Goal: Communication & Community: Participate in discussion

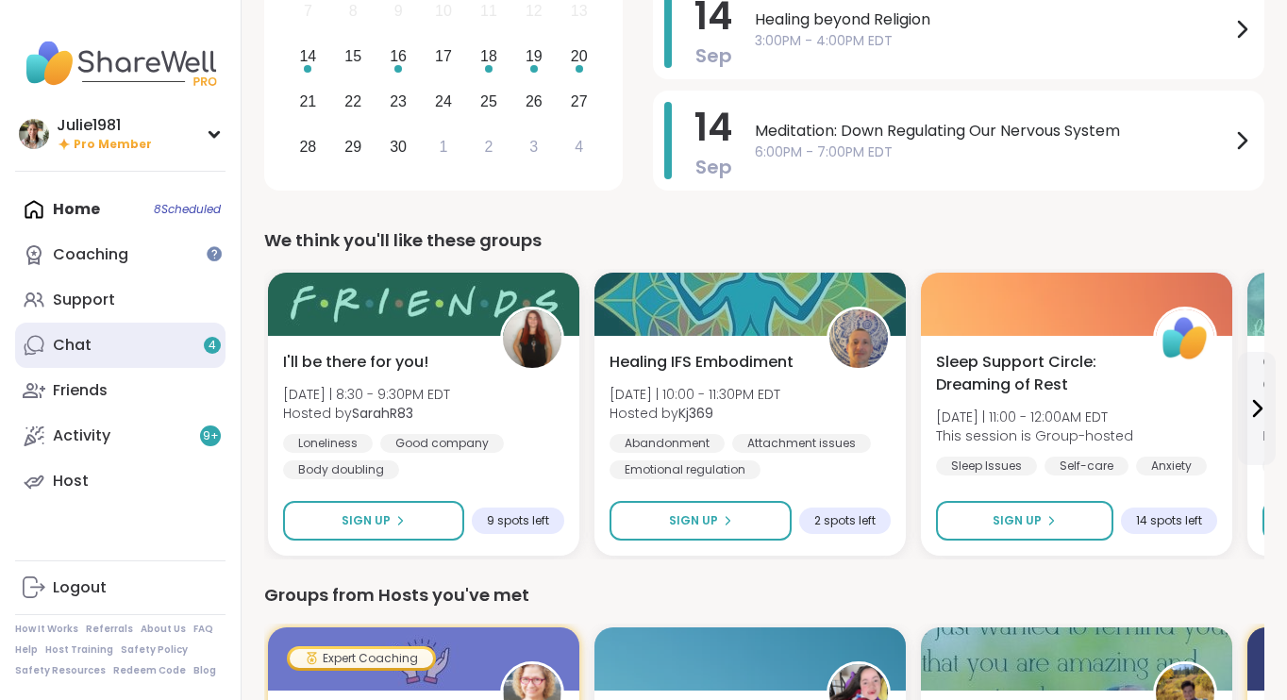
click at [114, 341] on link "Chat 4" at bounding box center [120, 345] width 210 height 45
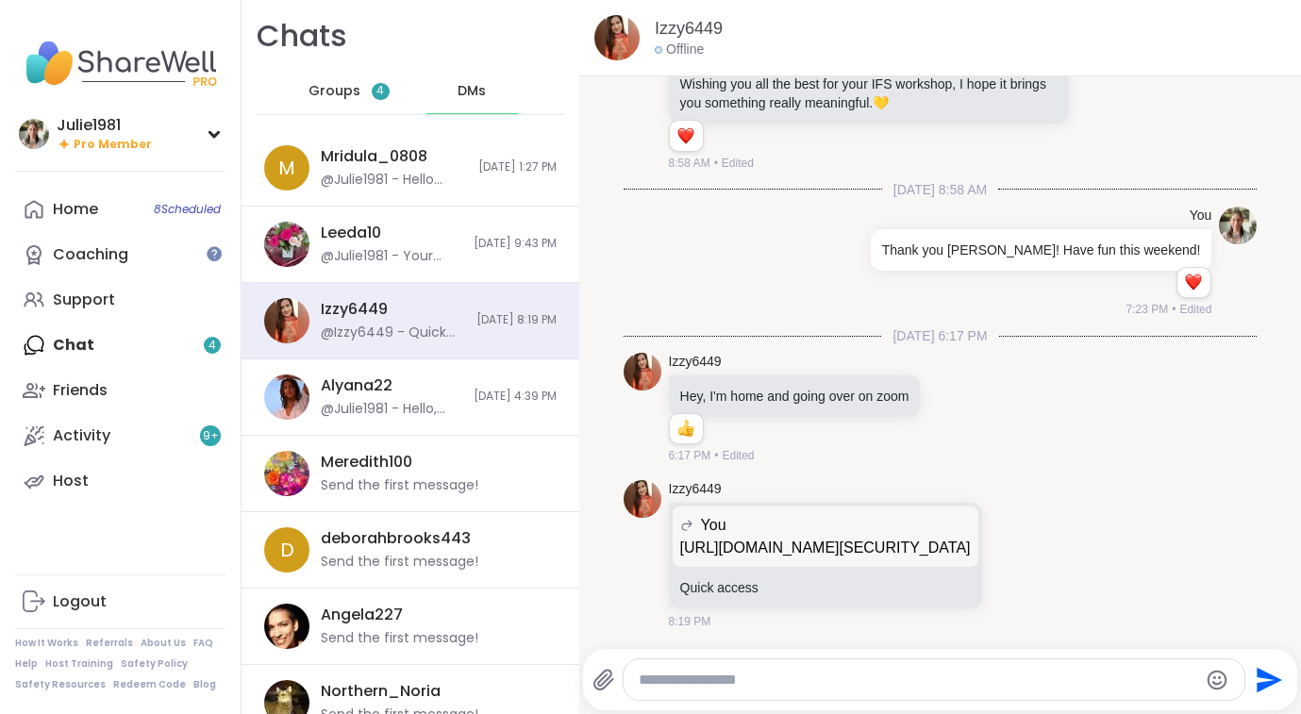
click at [328, 86] on span "Groups" at bounding box center [335, 91] width 52 height 19
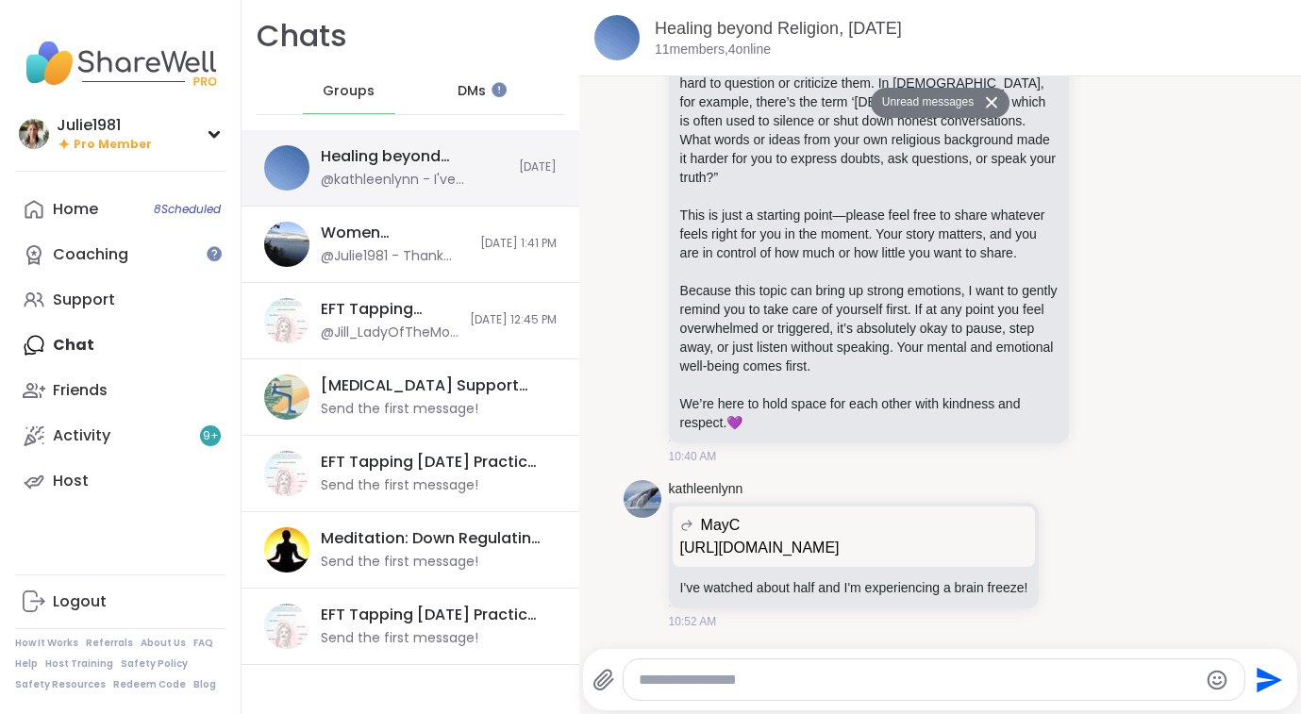
click at [334, 168] on div "Healing beyond Religion, [DATE] @kathleenlynn - I've watched about half and I'm…" at bounding box center [414, 167] width 187 height 43
click at [764, 537] on p "[URL][DOMAIN_NAME]" at bounding box center [854, 548] width 348 height 23
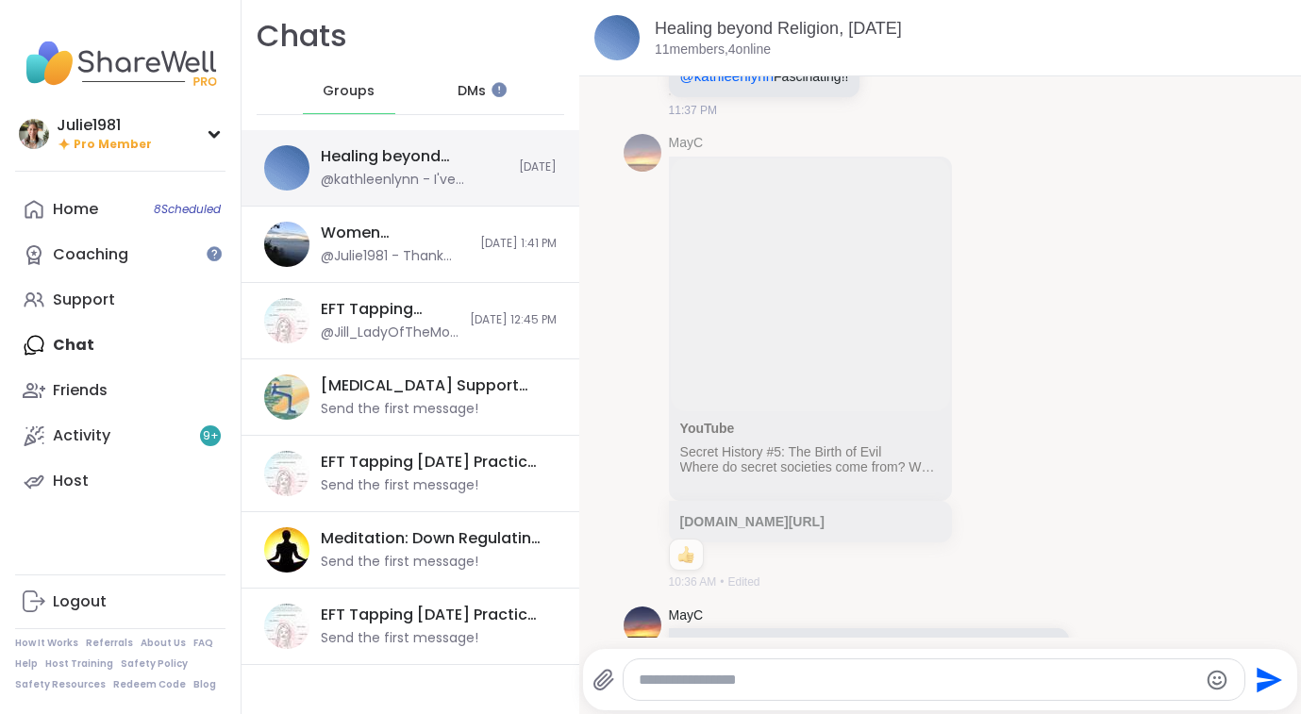
click at [445, 150] on div "Healing beyond Religion, [DATE]" at bounding box center [414, 156] width 187 height 21
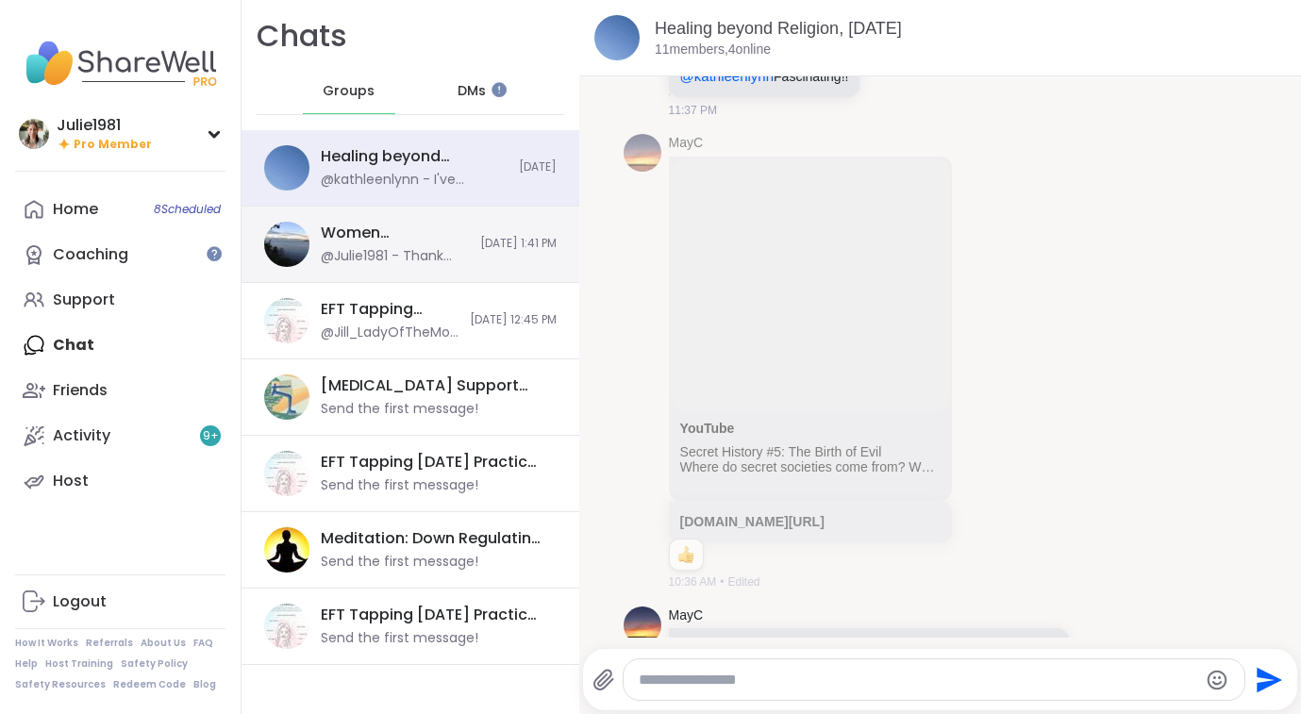
click at [410, 263] on div "@Julie1981 - Thank you [PERSON_NAME]!" at bounding box center [395, 256] width 148 height 19
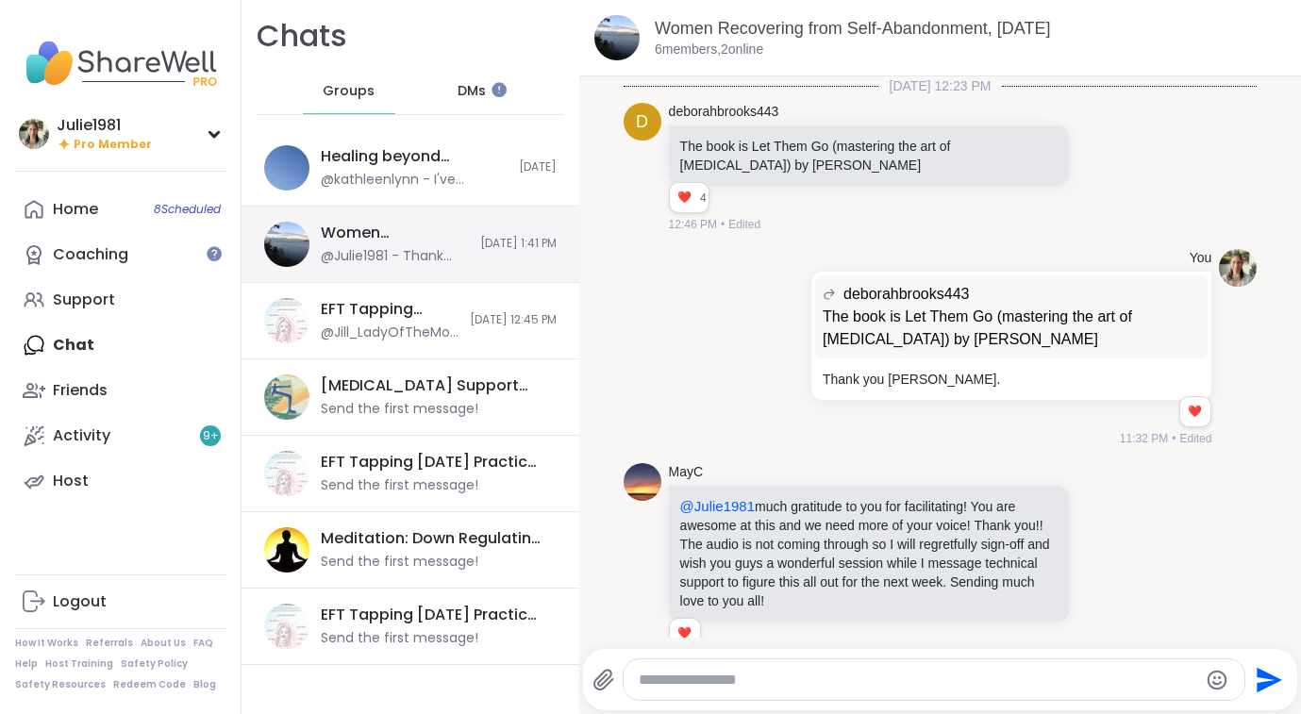
scroll to position [1022, 0]
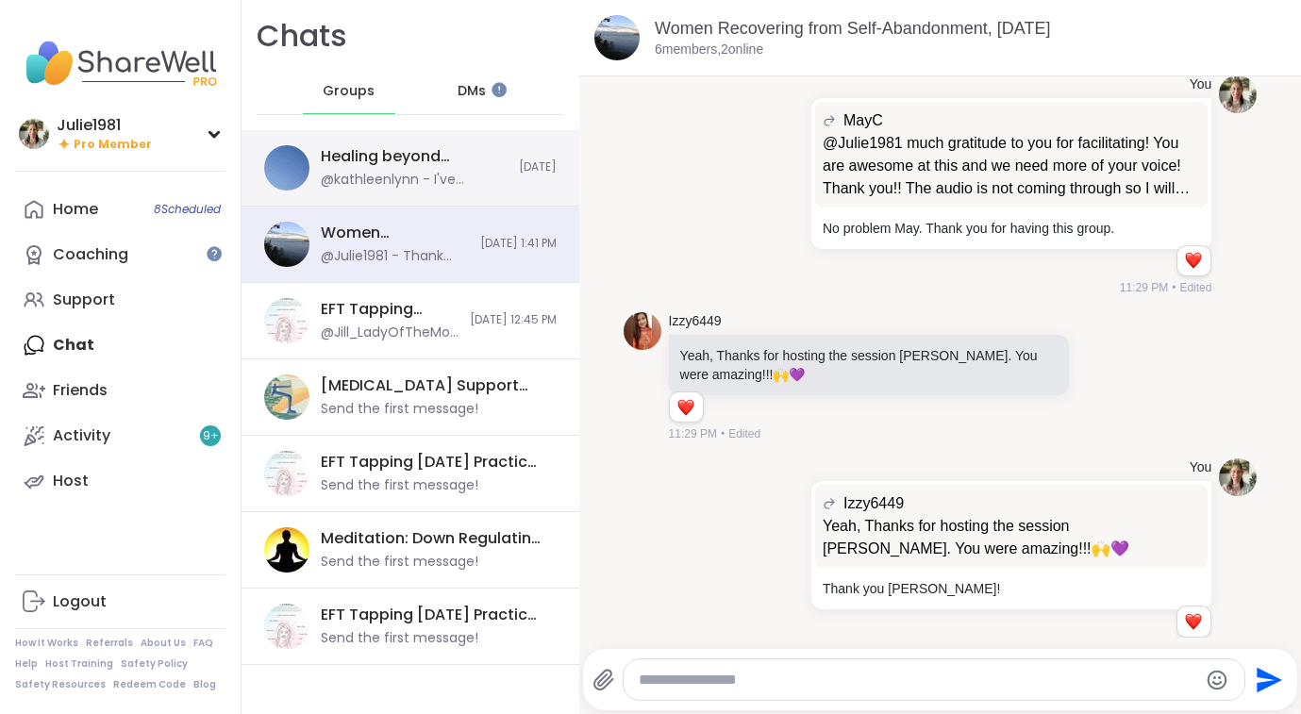
click at [370, 151] on div "Healing beyond Religion, [DATE]" at bounding box center [414, 156] width 187 height 21
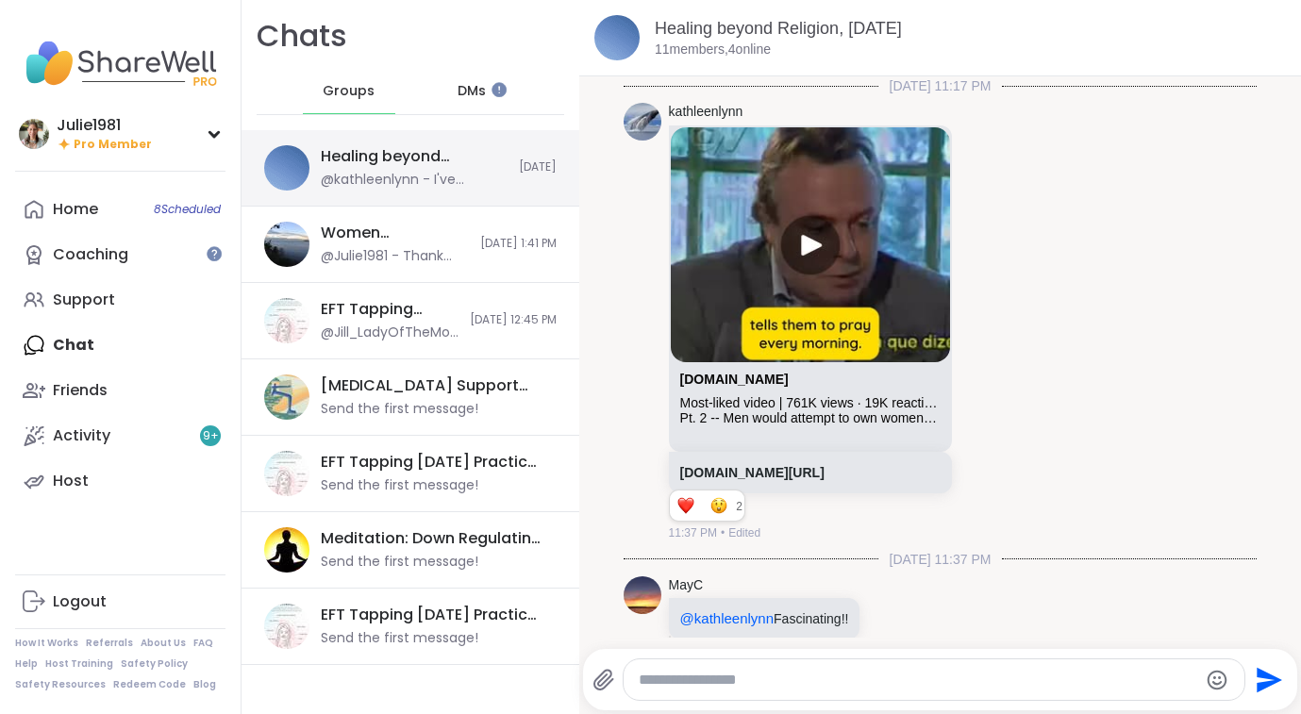
scroll to position [1865, 0]
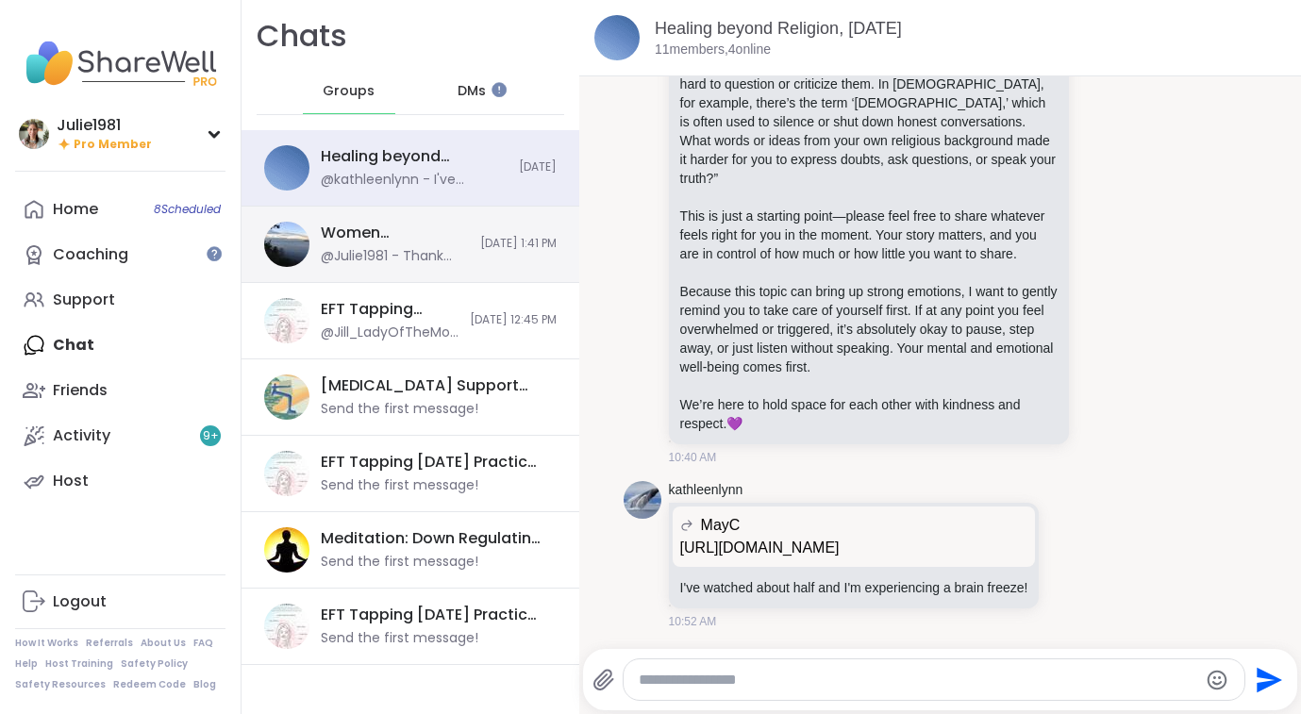
click at [482, 265] on div "Women Recovering from Self-Abandonment, [DATE] @Julie1981 - Thank you [PERSON_N…" at bounding box center [411, 245] width 338 height 76
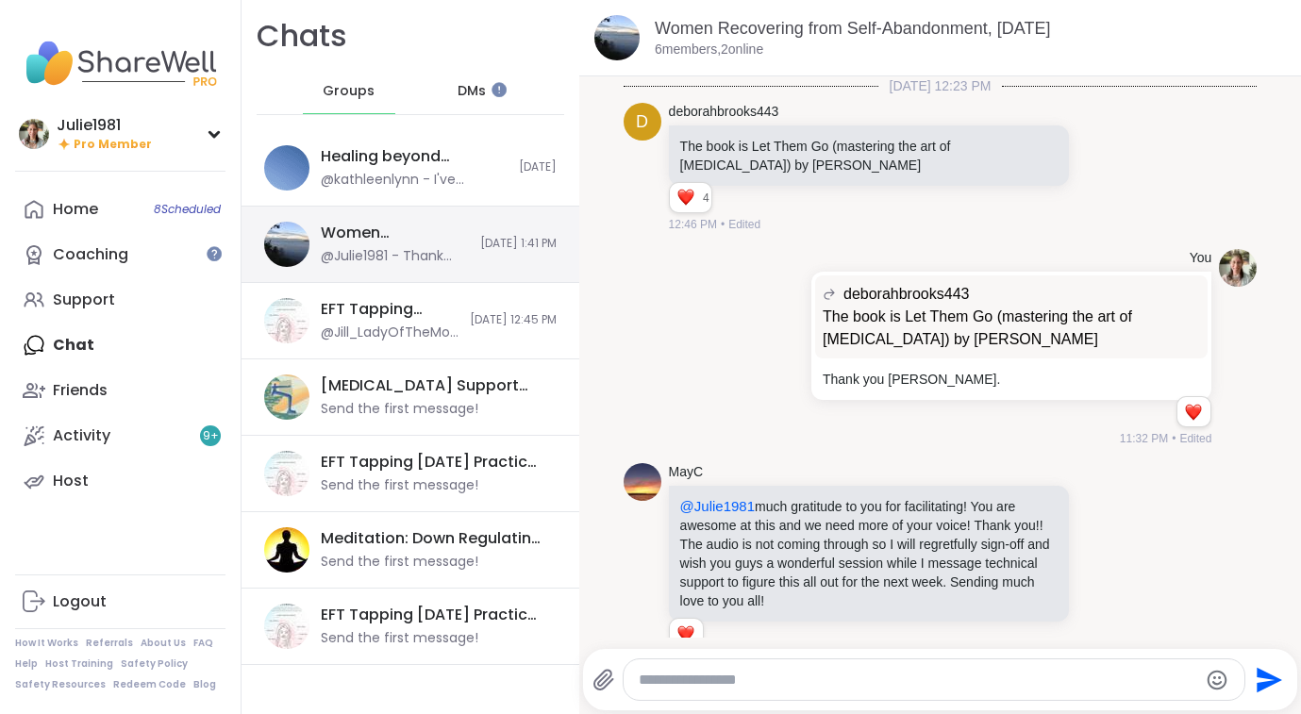
scroll to position [1022, 0]
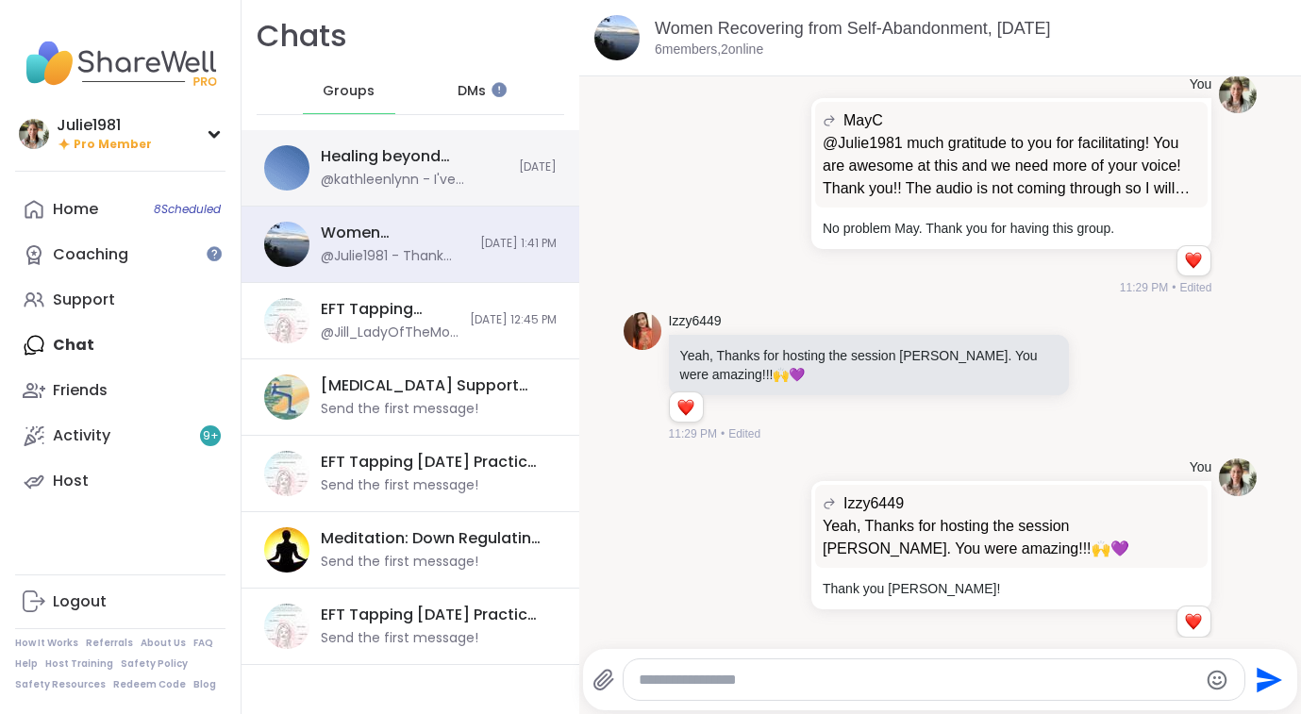
click at [297, 159] on img at bounding box center [286, 167] width 45 height 45
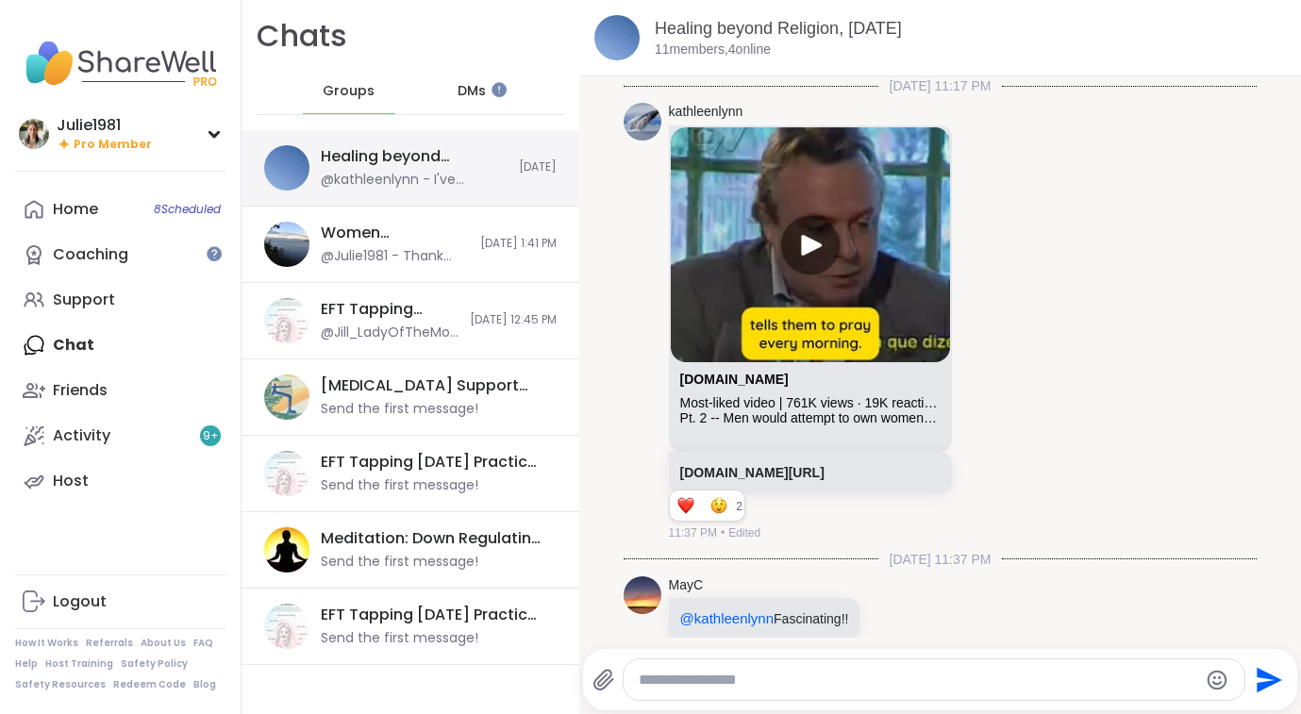
scroll to position [1865, 0]
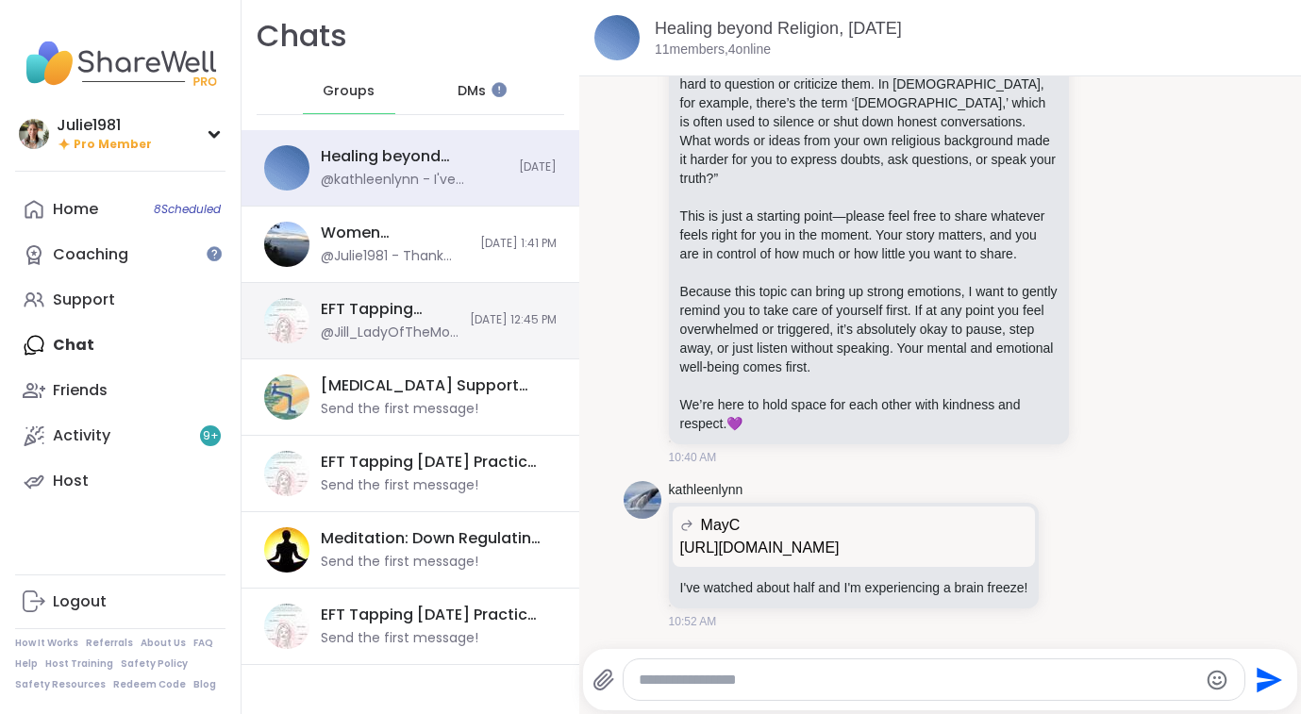
click at [361, 317] on div "EFT Tapping [DATE] Practice, [DATE]" at bounding box center [390, 309] width 138 height 21
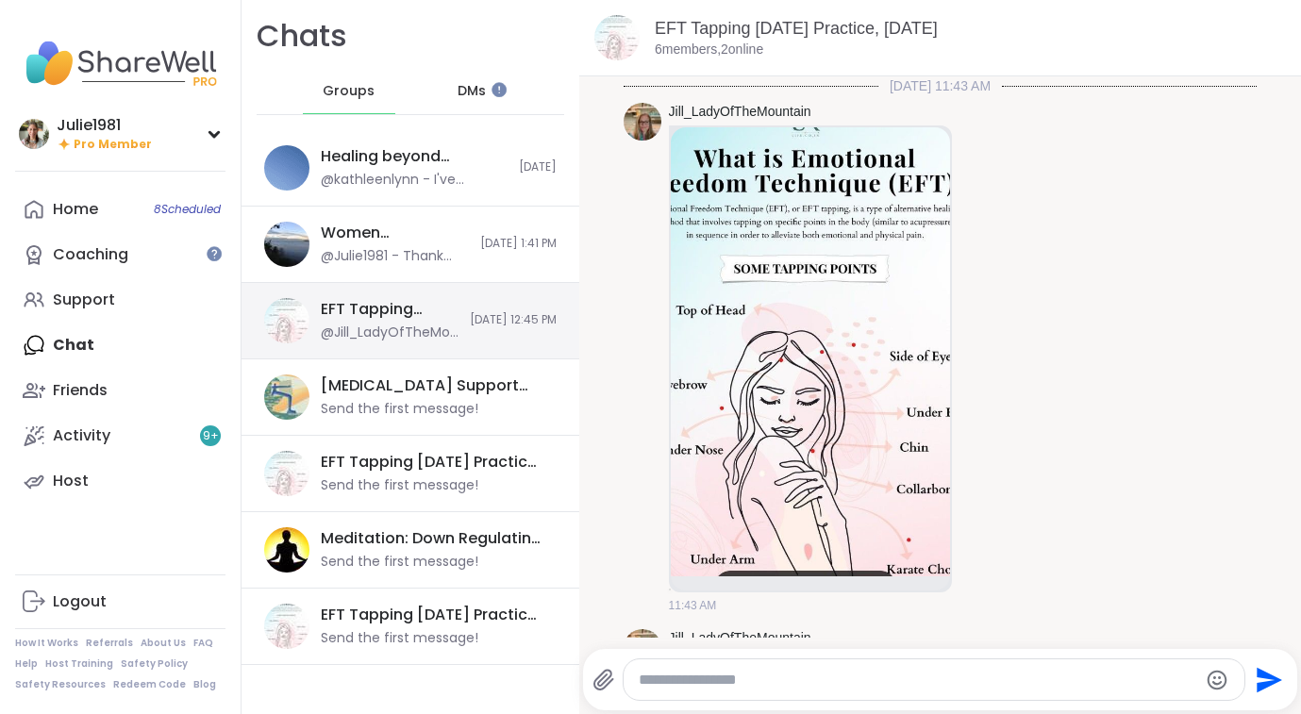
scroll to position [2927, 0]
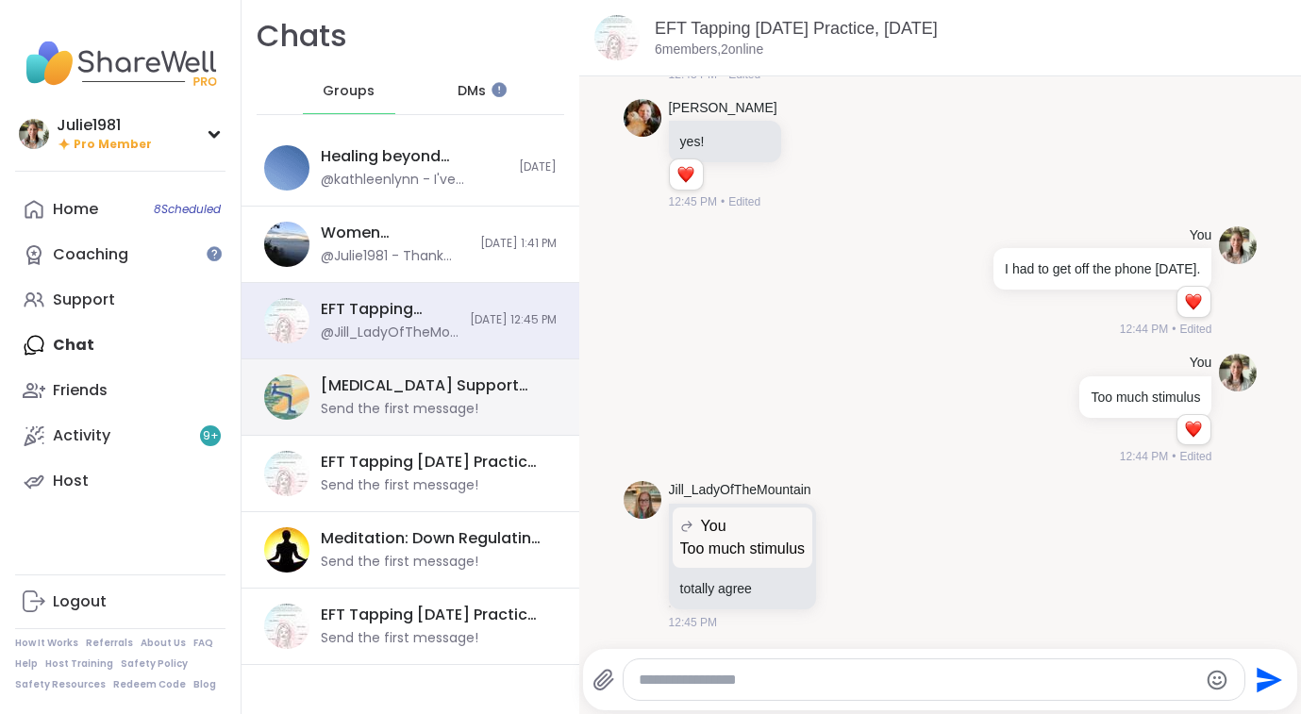
click at [424, 402] on div "Send the first message!" at bounding box center [400, 409] width 158 height 19
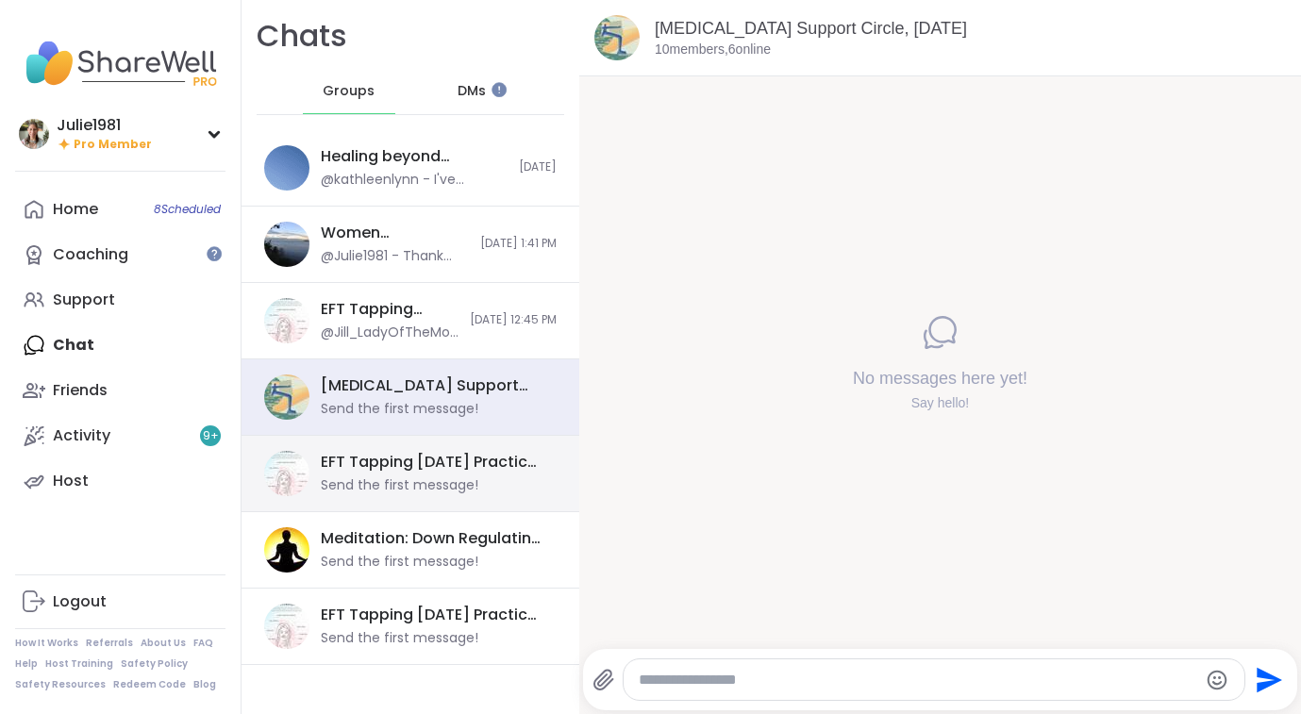
click at [402, 484] on div "Send the first message!" at bounding box center [400, 486] width 158 height 19
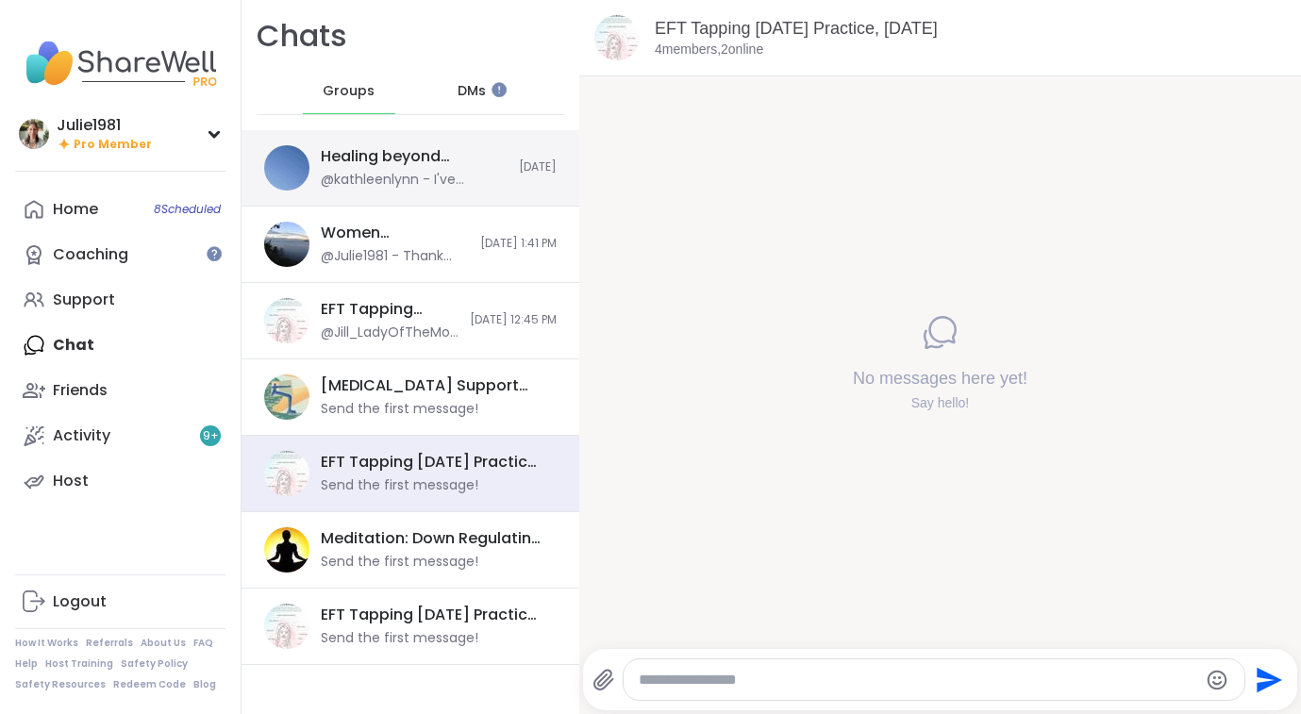
click at [444, 171] on div "@kathleenlynn - I've watched about half and I'm experiencing a brain freeze!" at bounding box center [414, 180] width 187 height 19
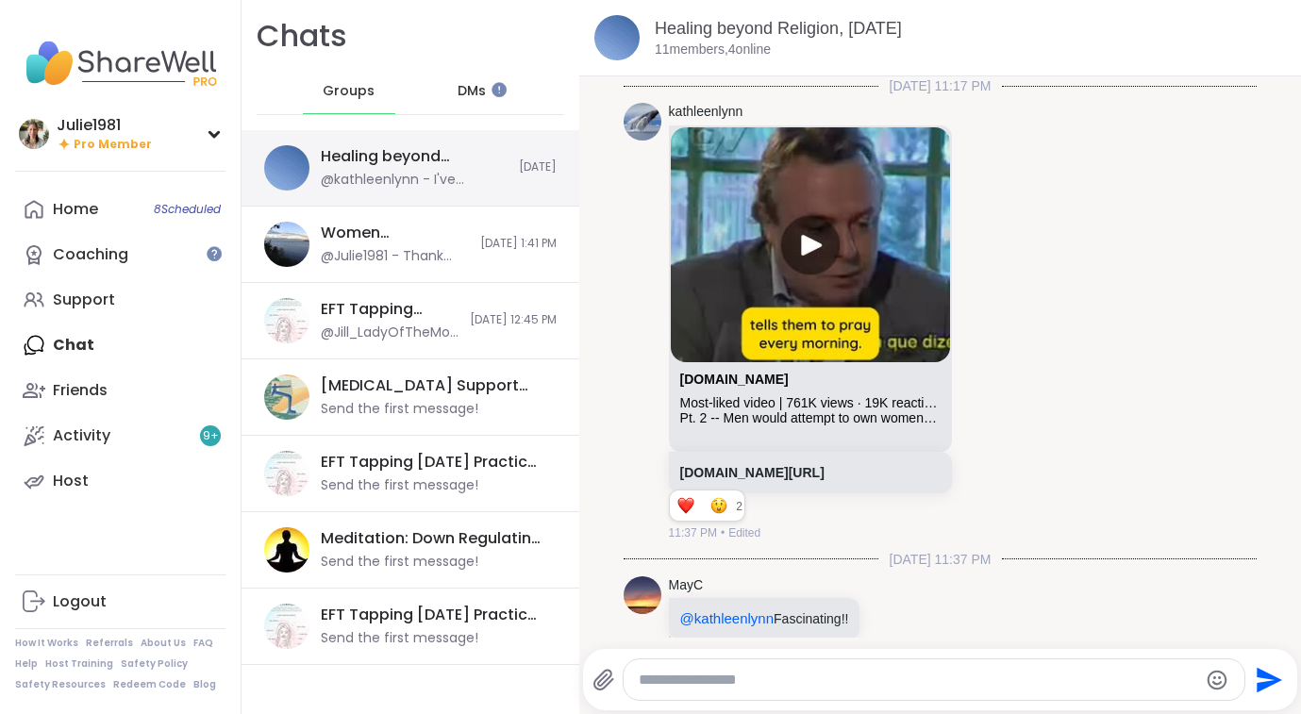
scroll to position [1865, 0]
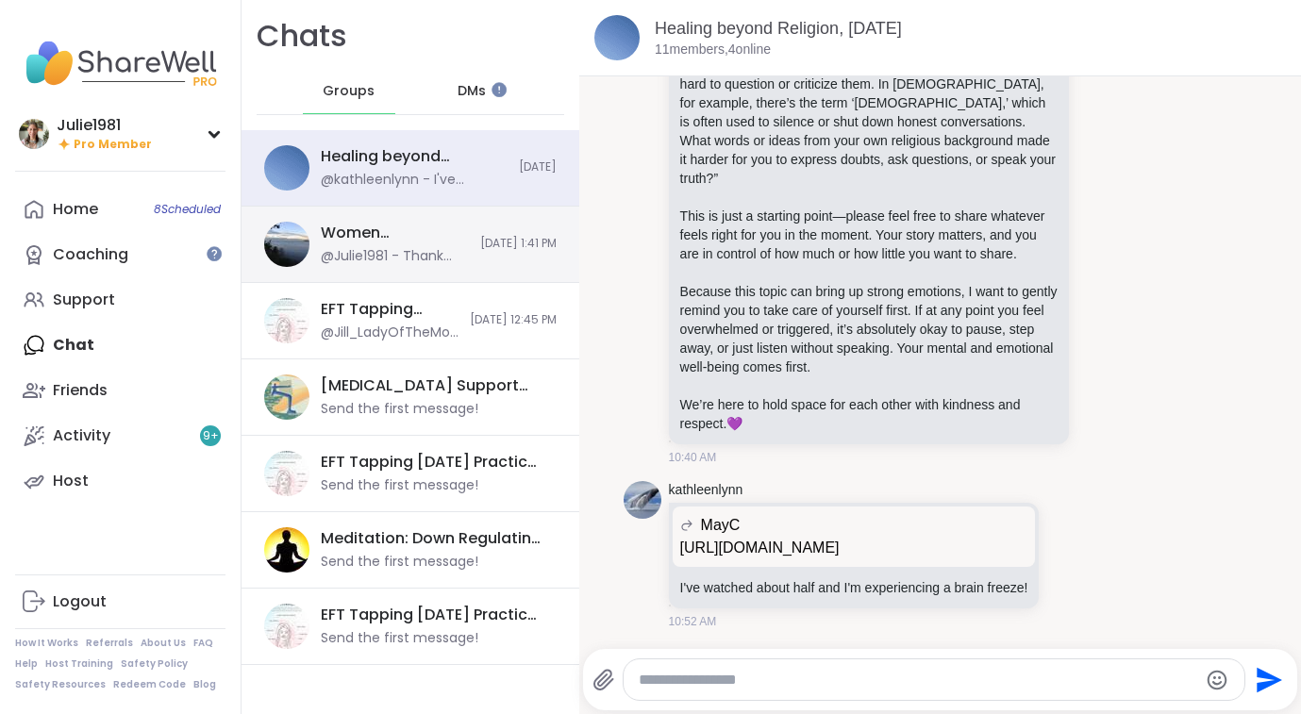
click at [342, 254] on div "@Julie1981 - Thank you [PERSON_NAME]!" at bounding box center [395, 256] width 148 height 19
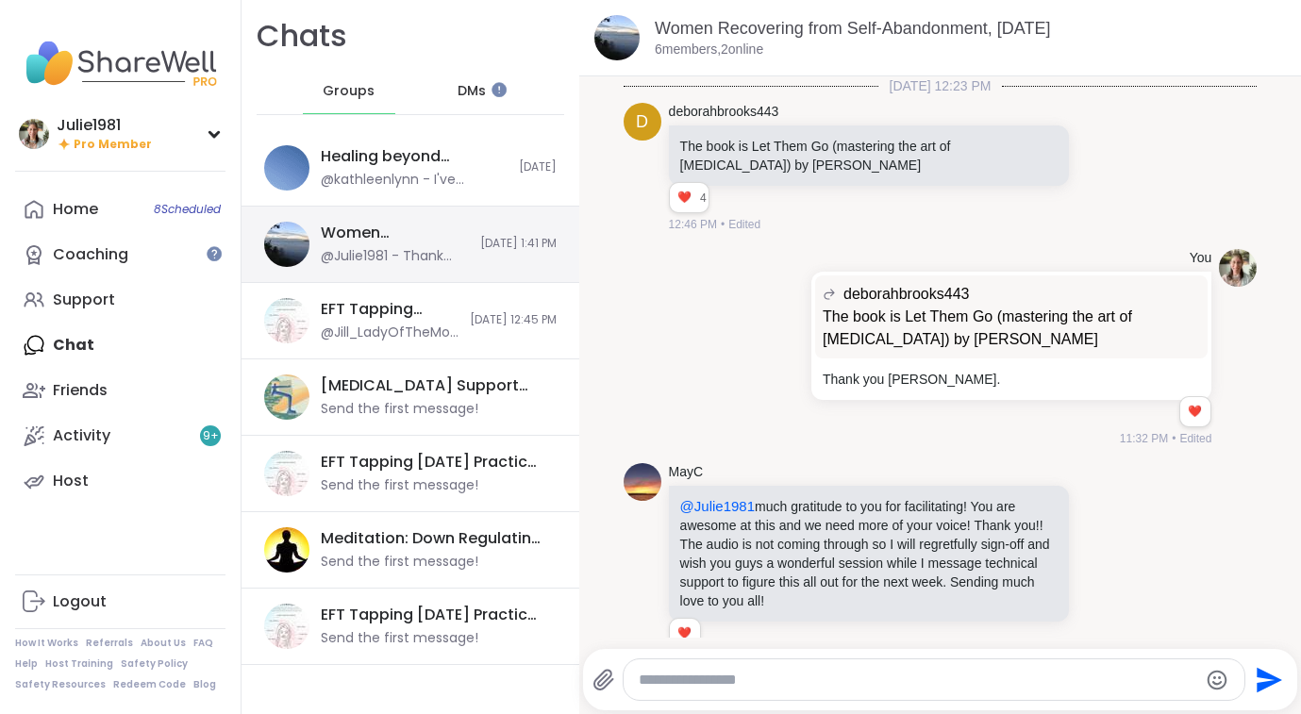
scroll to position [1022, 0]
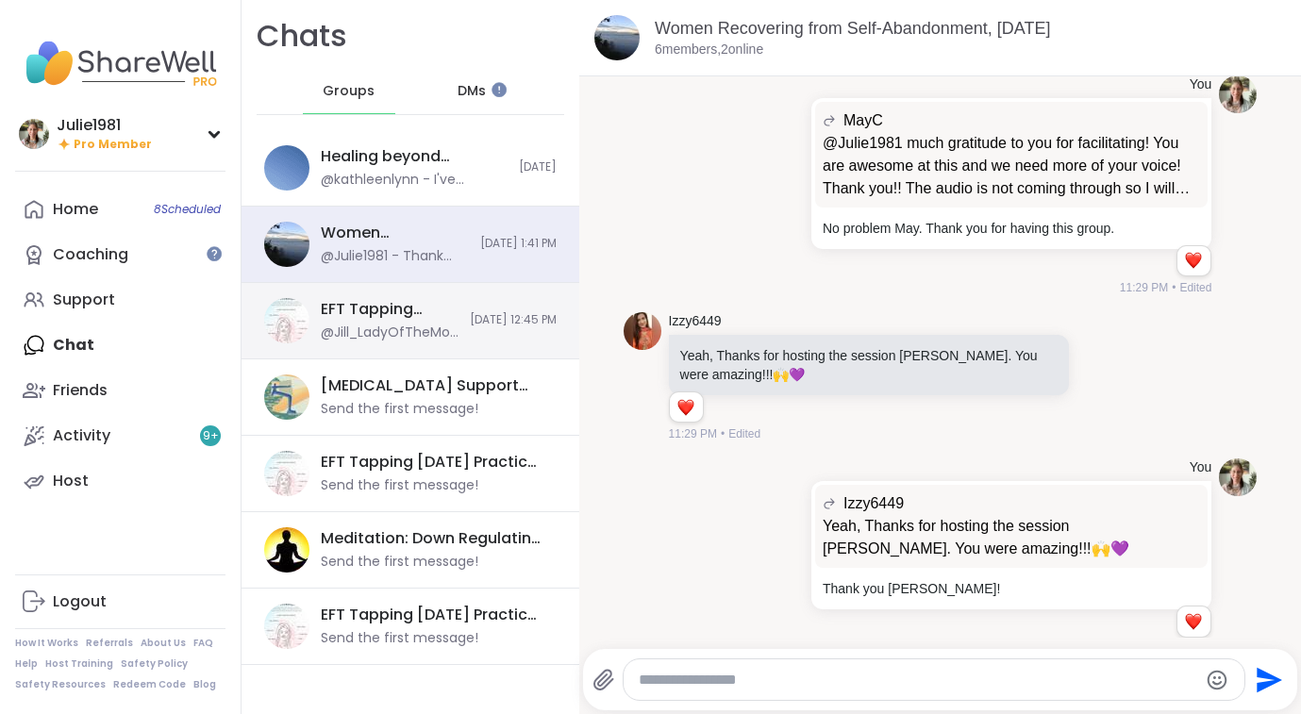
click at [321, 316] on div "EFT Tapping [DATE] Practice, [DATE]" at bounding box center [390, 309] width 138 height 21
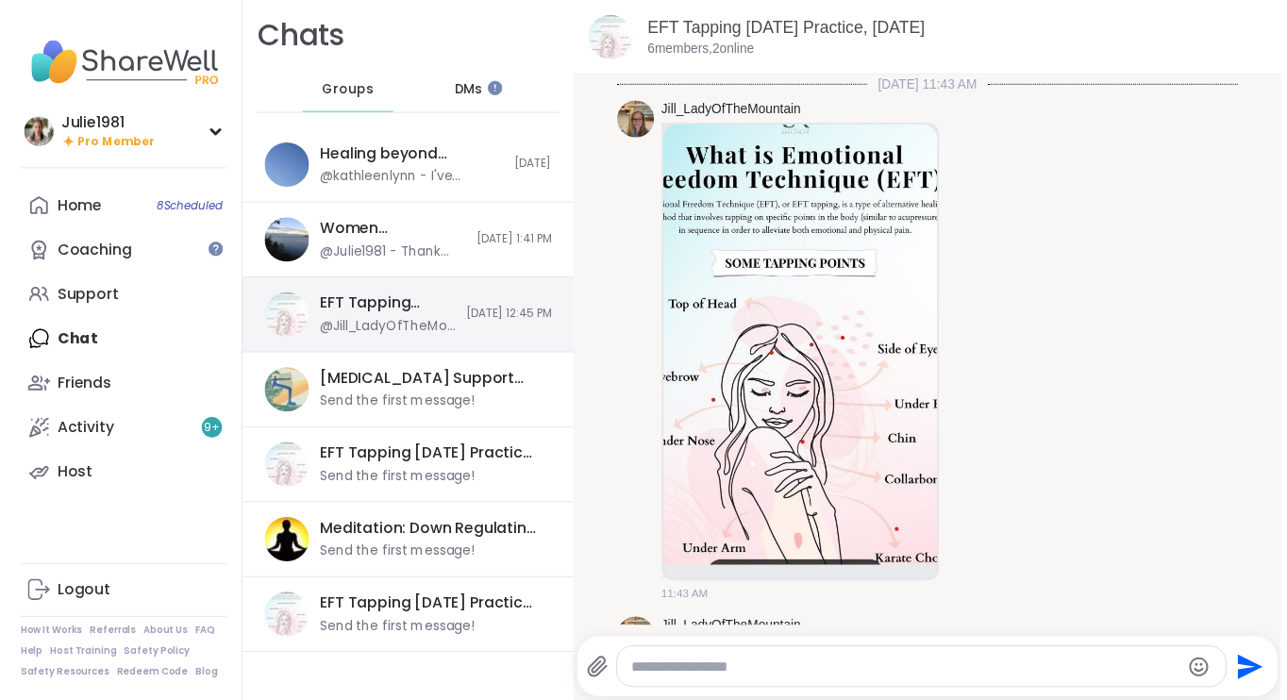
scroll to position [2927, 0]
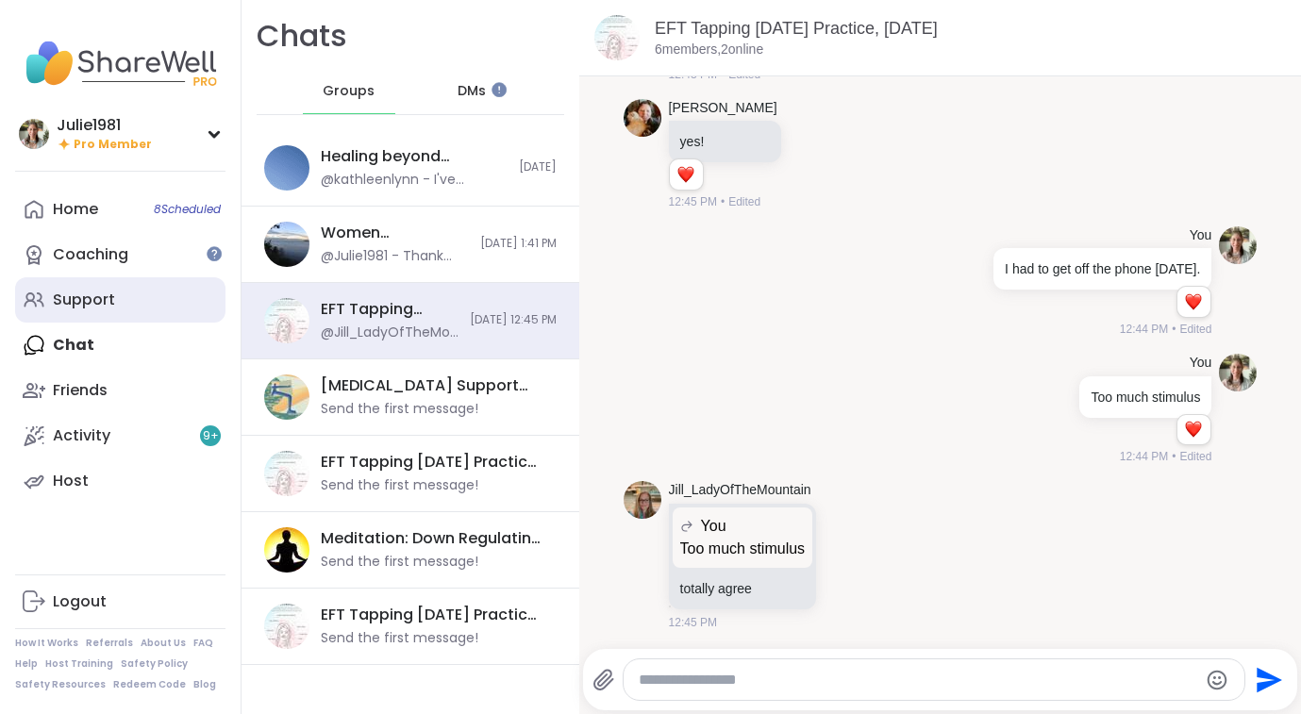
click at [88, 312] on link "Support" at bounding box center [120, 299] width 210 height 45
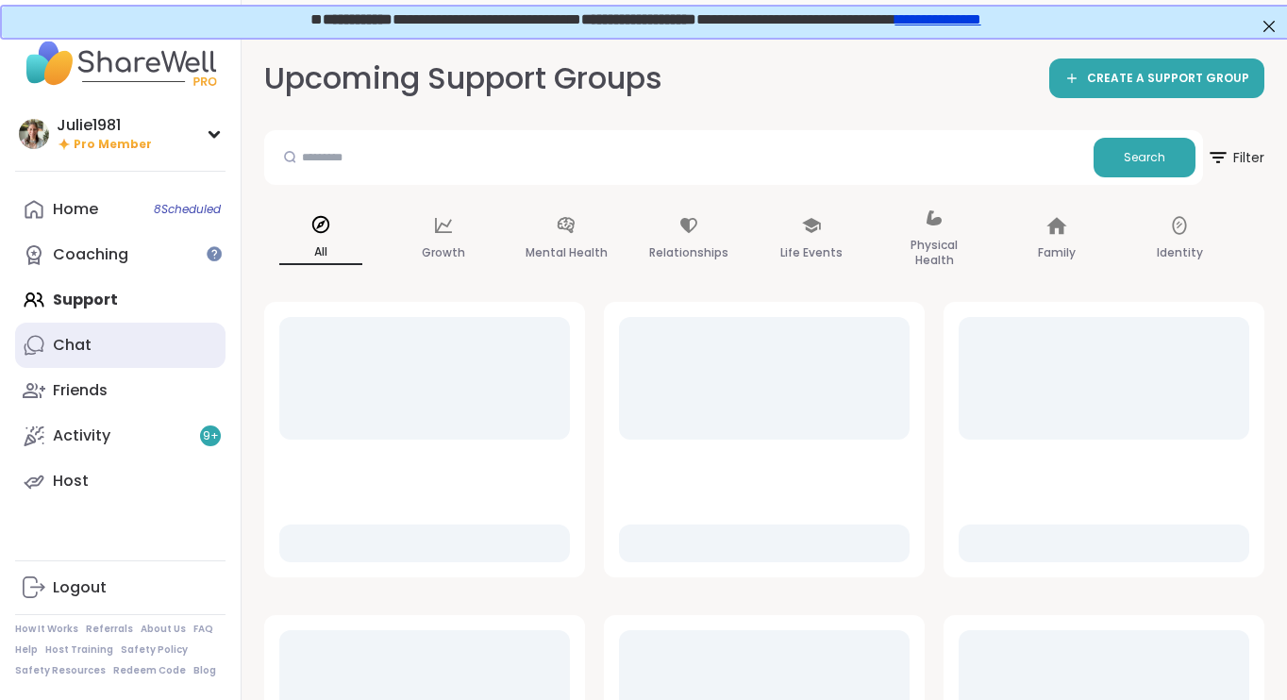
click at [75, 342] on div "Chat" at bounding box center [72, 345] width 39 height 21
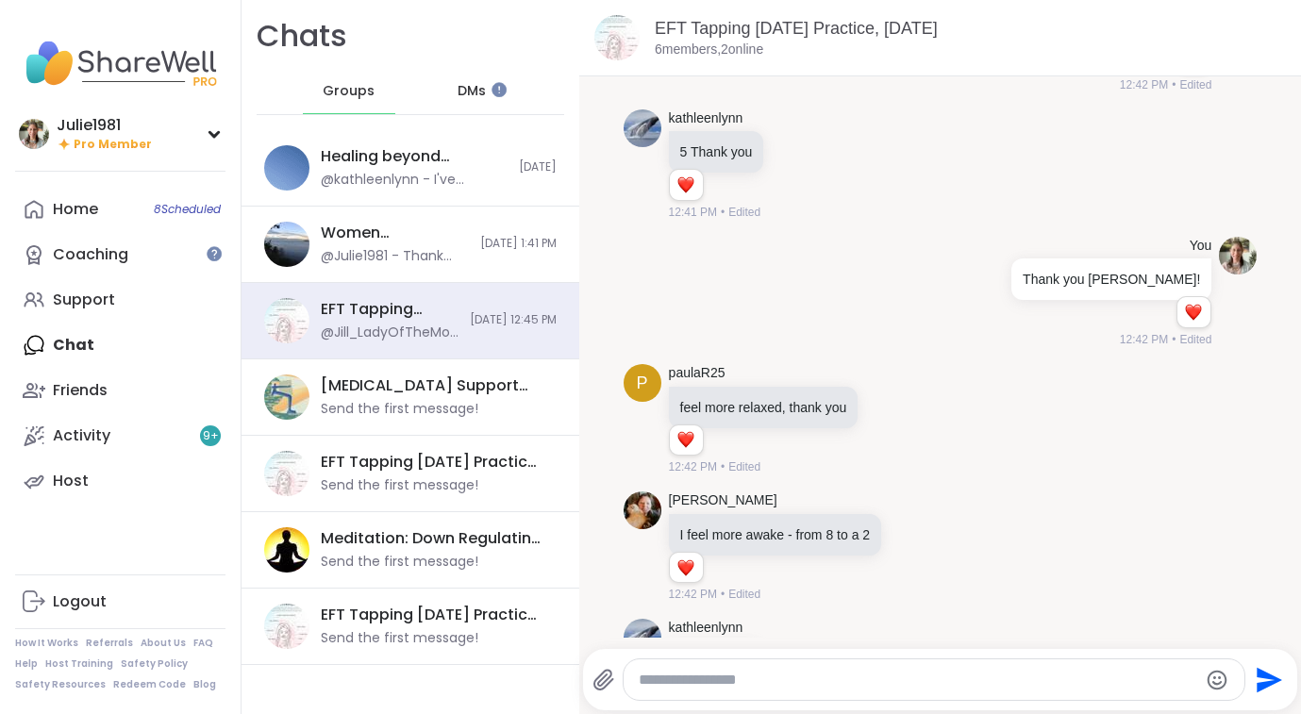
scroll to position [1009, 0]
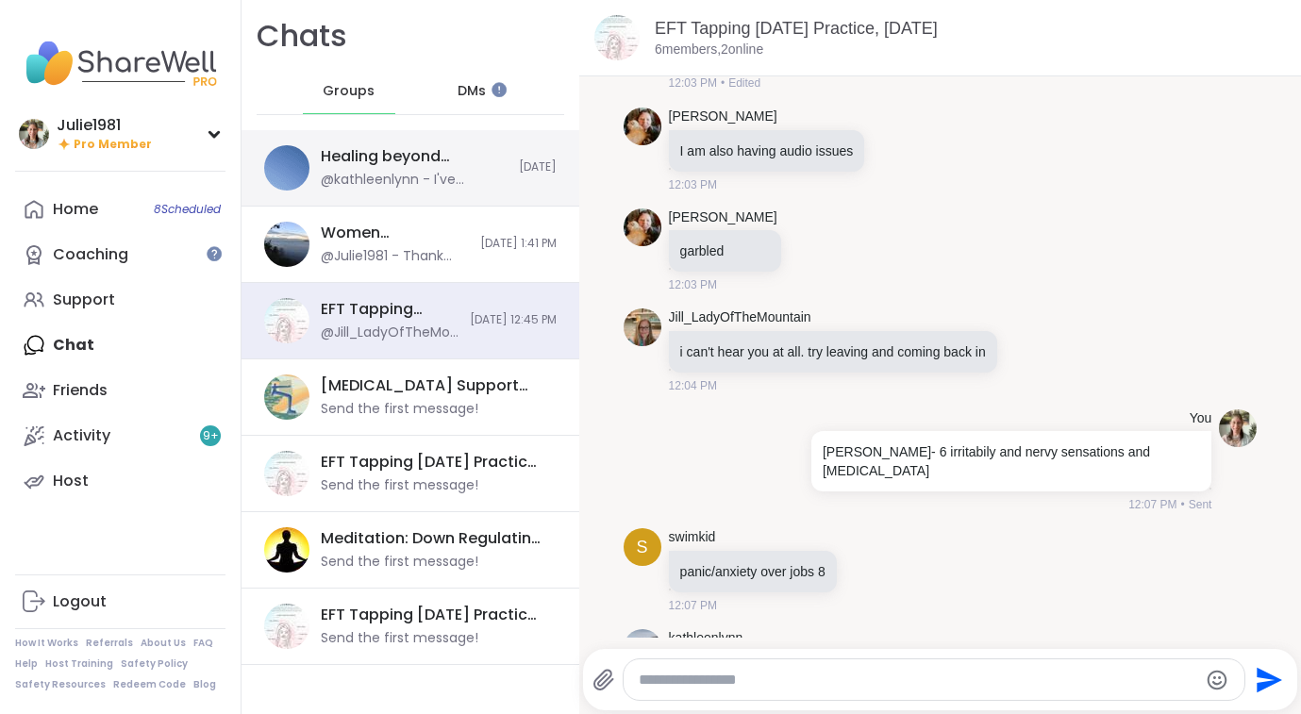
click at [430, 176] on div "@kathleenlynn - I've watched about half and I'm experiencing a brain freeze!" at bounding box center [414, 180] width 187 height 19
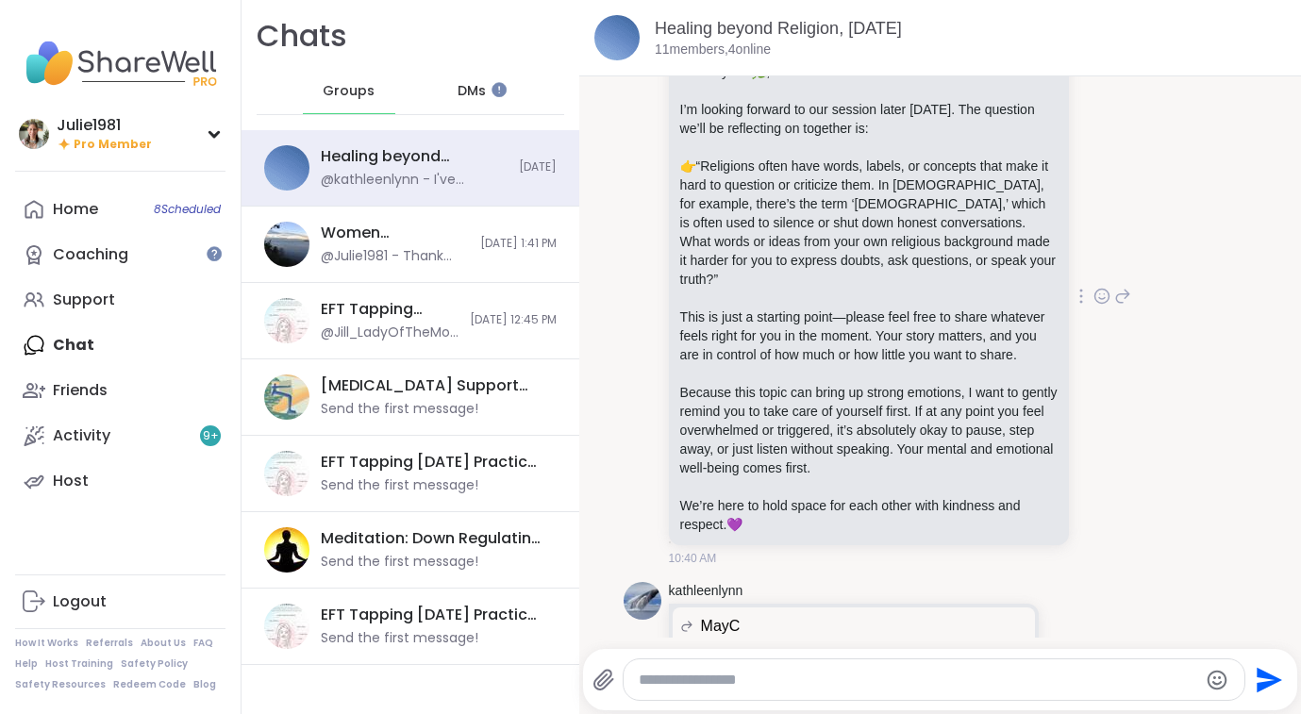
scroll to position [1789, 0]
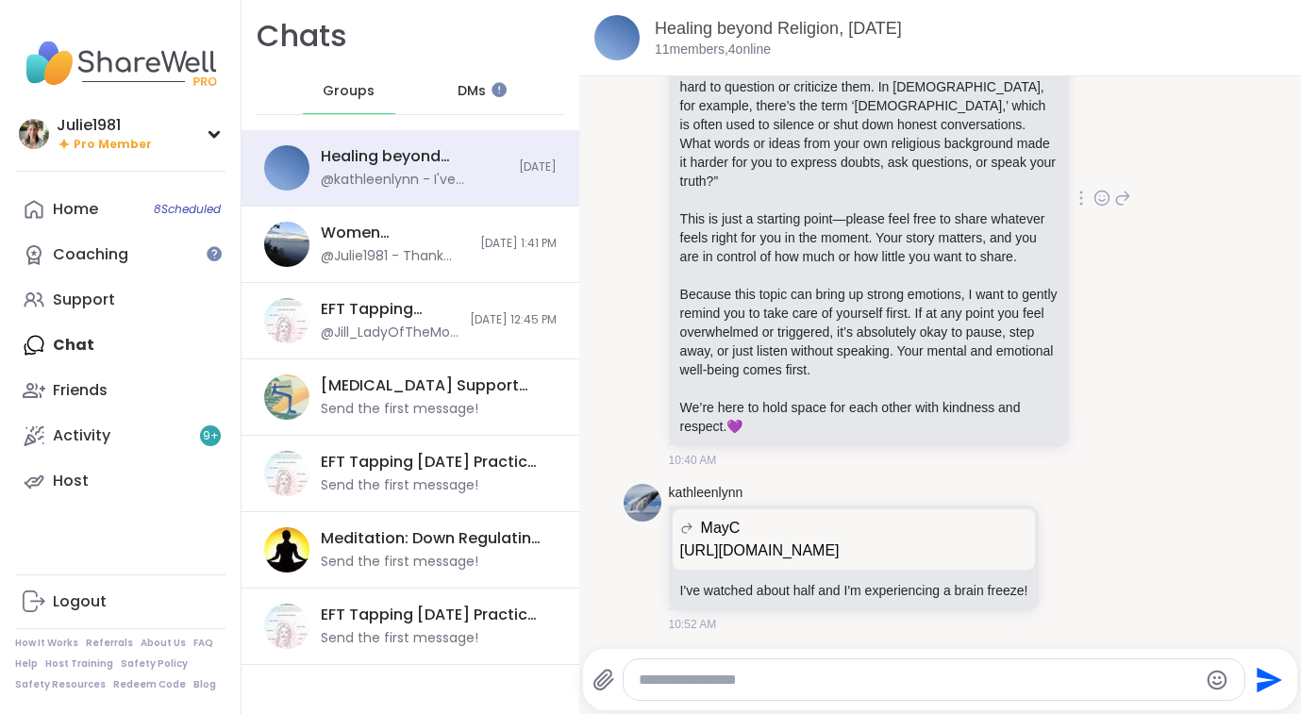
click at [1094, 208] on icon at bounding box center [1102, 198] width 17 height 19
click at [944, 176] on div "Select Reaction: Heart" at bounding box center [952, 167] width 17 height 17
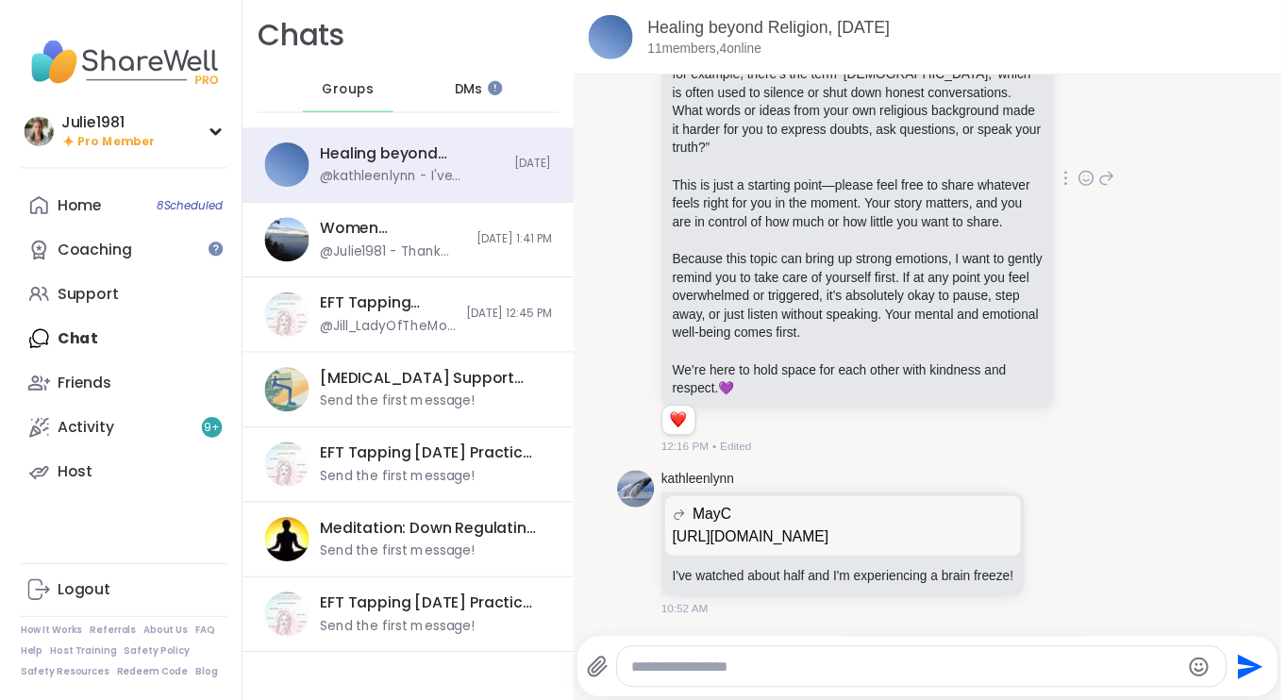
scroll to position [1497, 0]
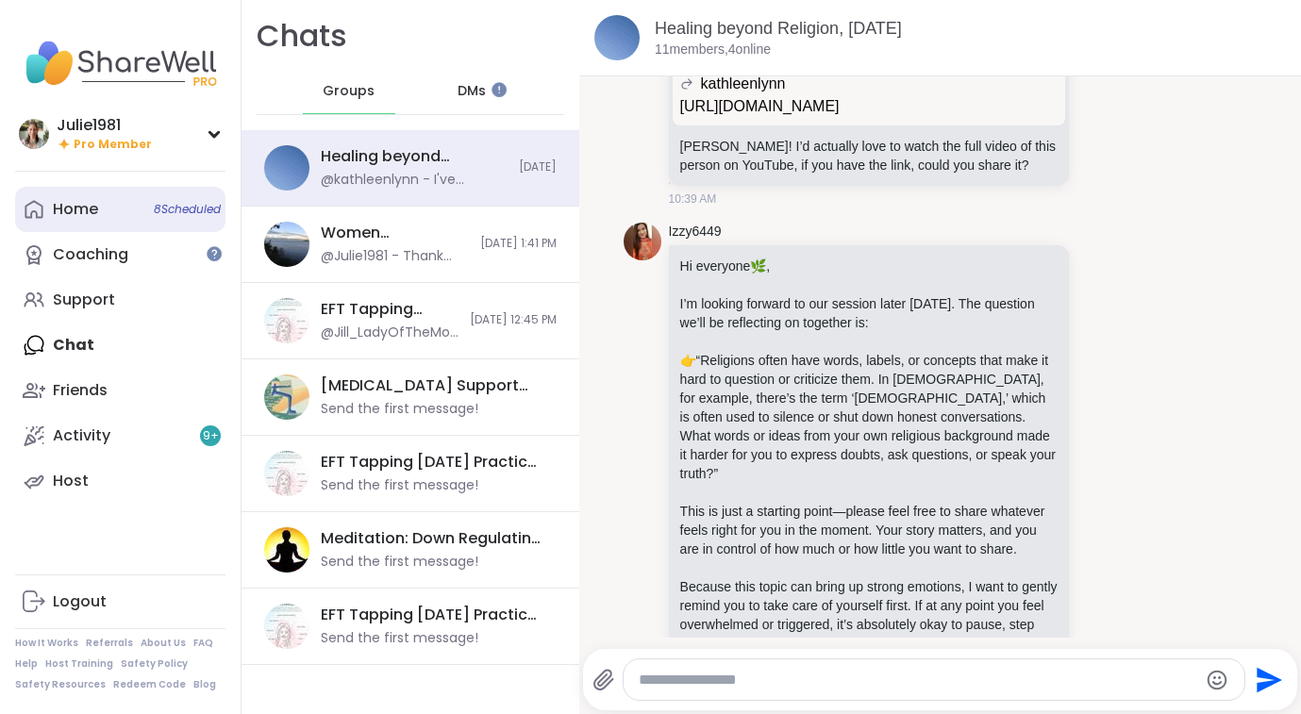
click at [73, 209] on div "Home 8 Scheduled" at bounding box center [75, 209] width 45 height 21
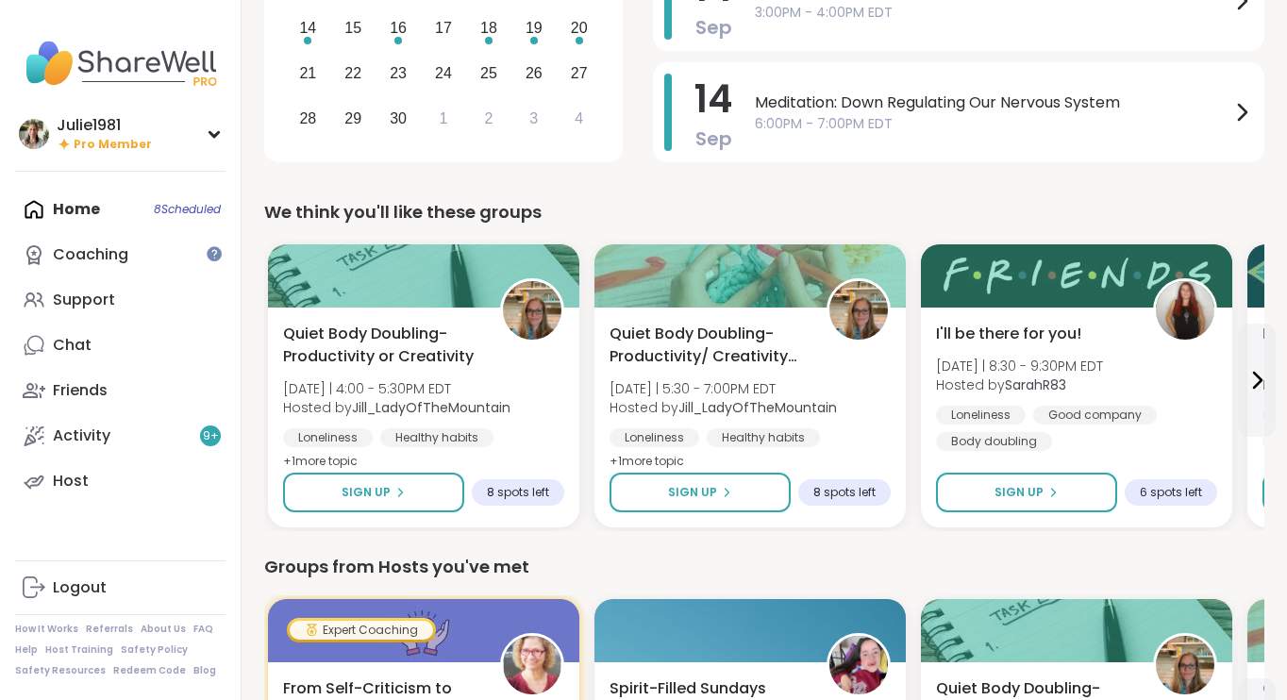
scroll to position [569, 0]
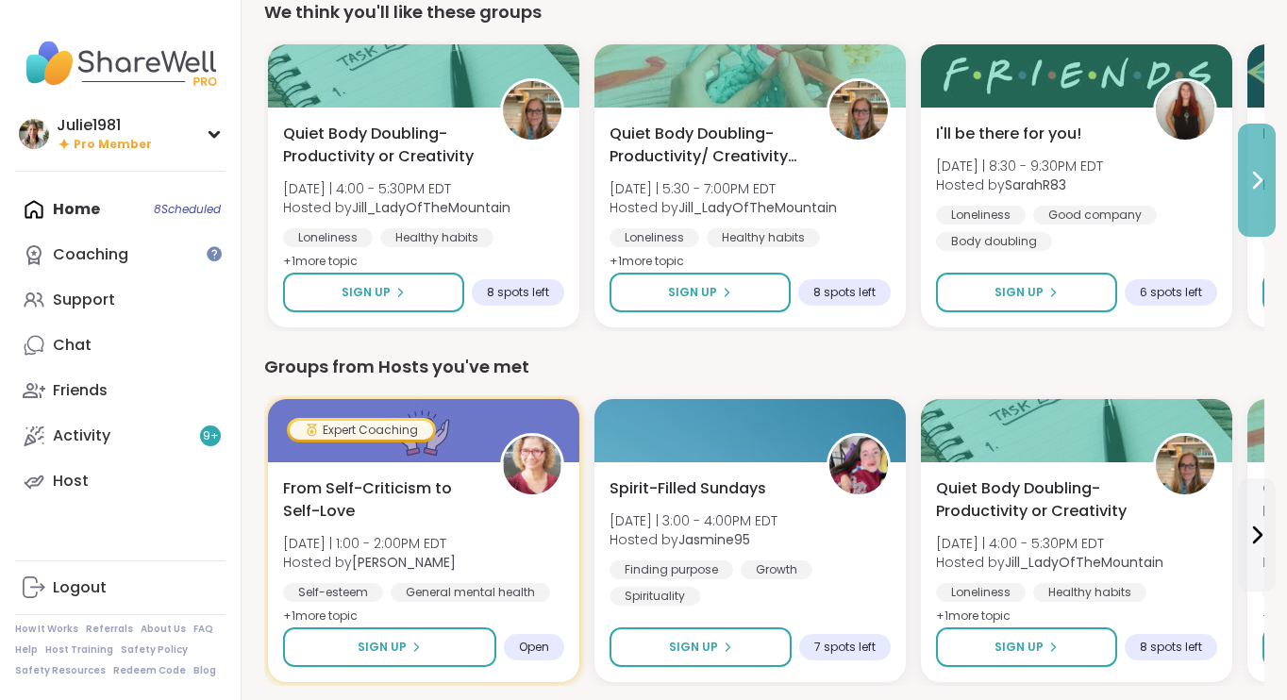
click at [1256, 174] on icon at bounding box center [1258, 180] width 8 height 15
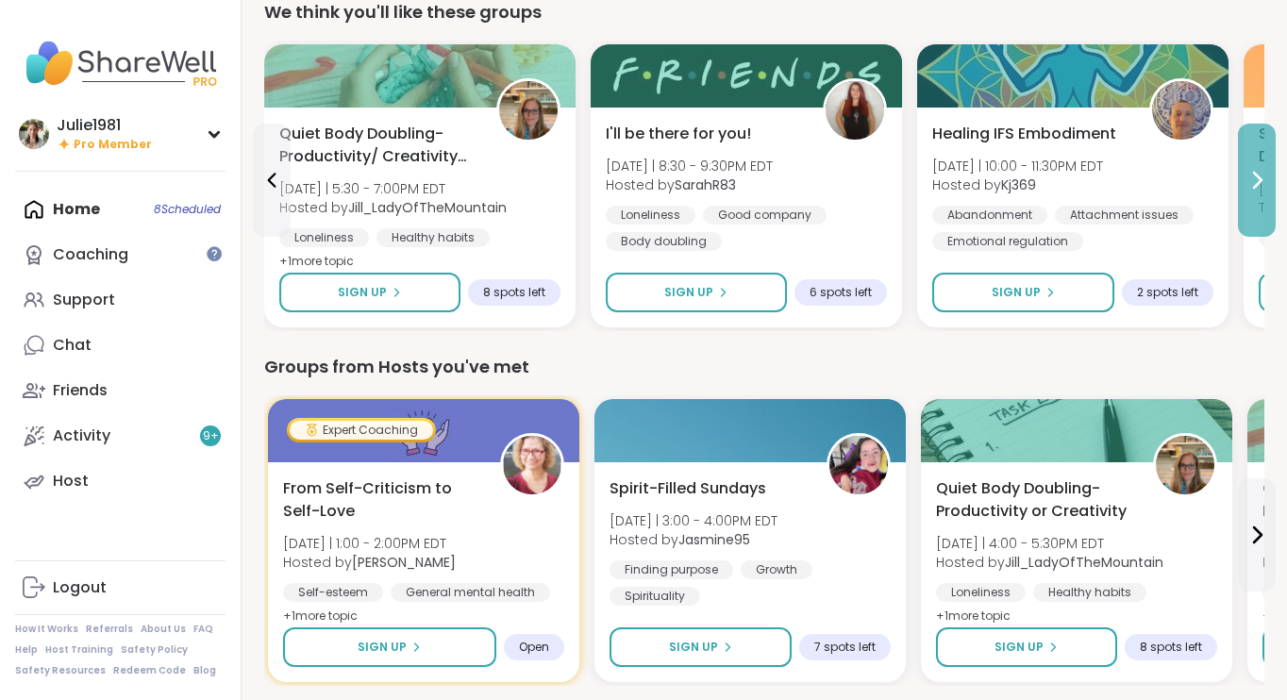
click at [1256, 174] on icon at bounding box center [1258, 180] width 8 height 15
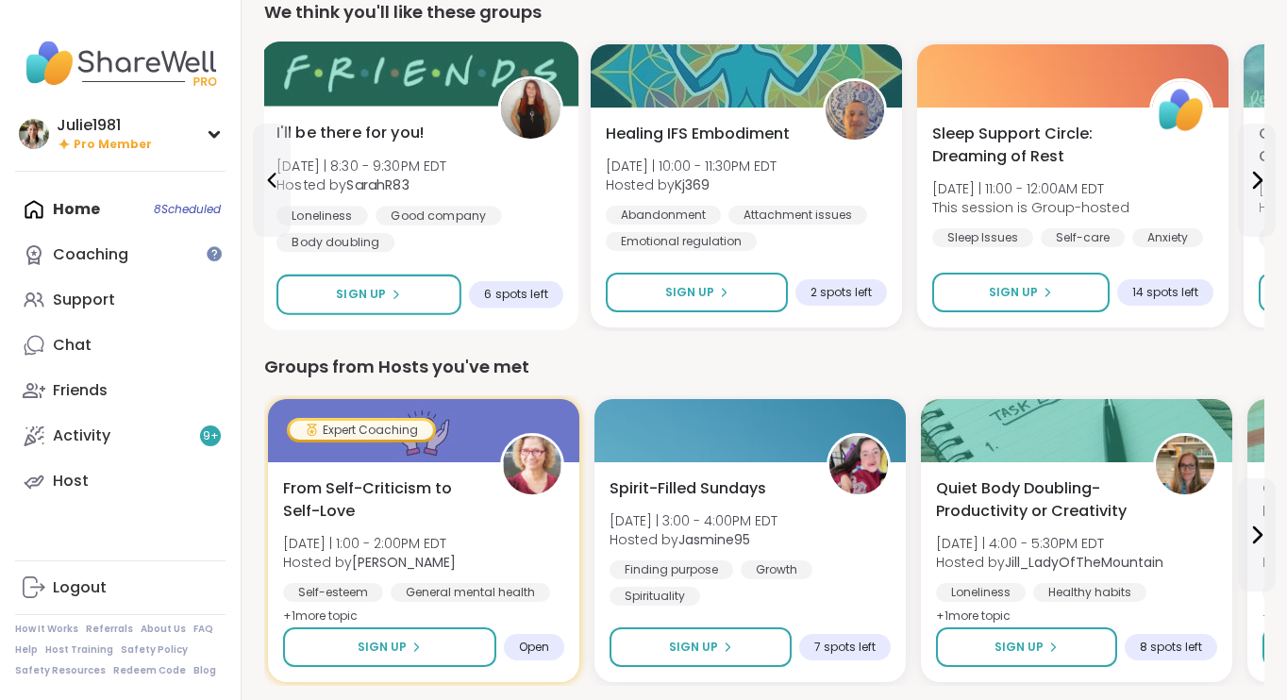
scroll to position [0, 0]
